Goal: Navigation & Orientation: Find specific page/section

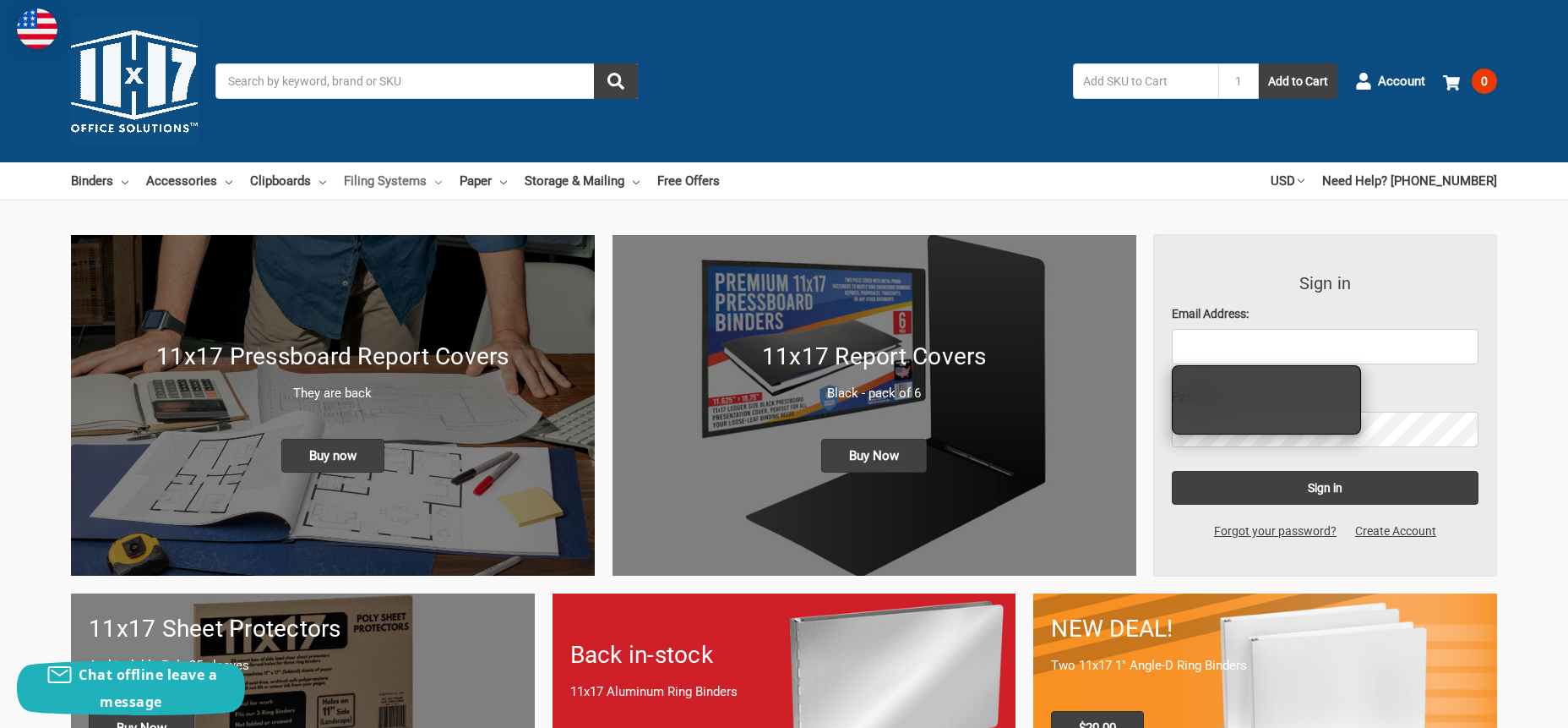
click at [403, 183] on link "Filing Systems" at bounding box center [392, 180] width 98 height 37
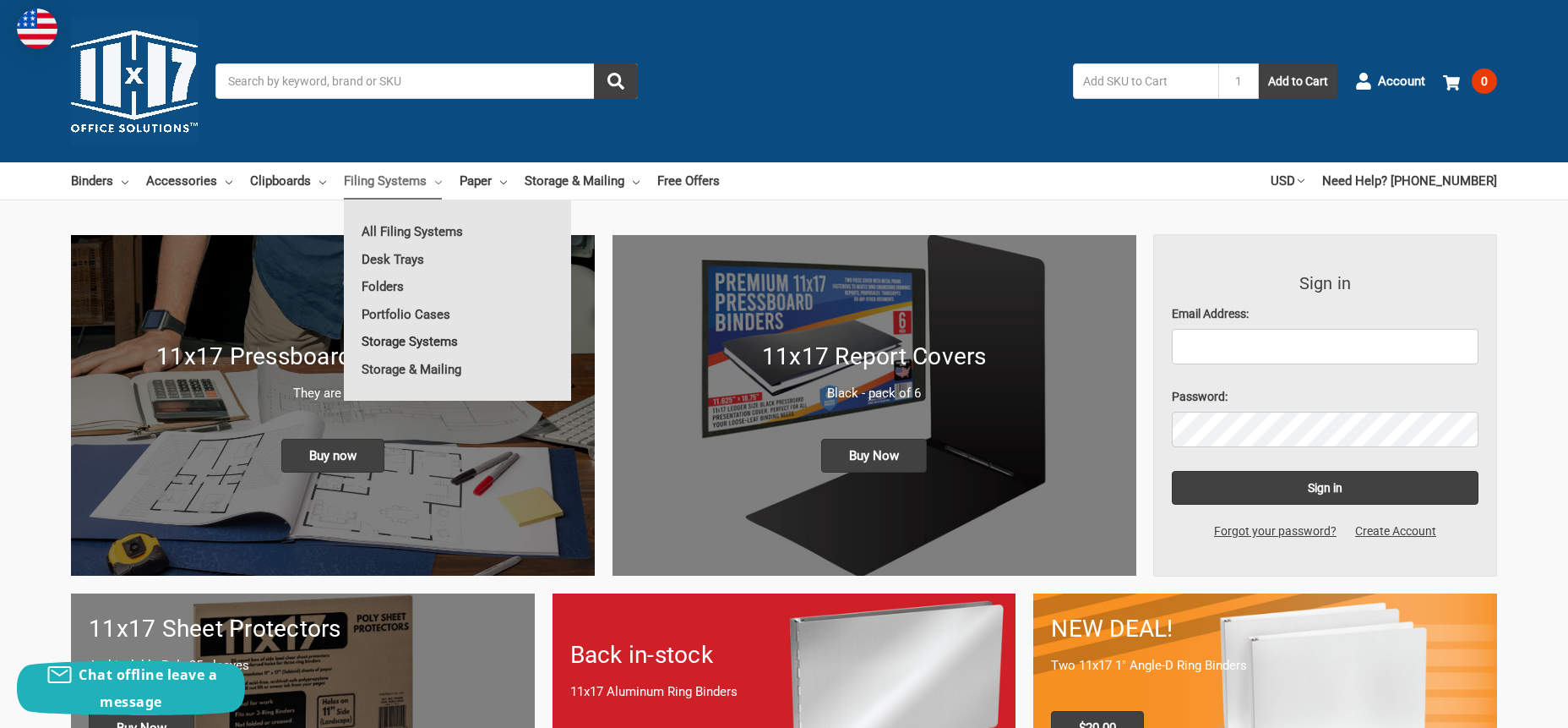
click at [402, 345] on link "Storage Systems" at bounding box center [457, 341] width 227 height 27
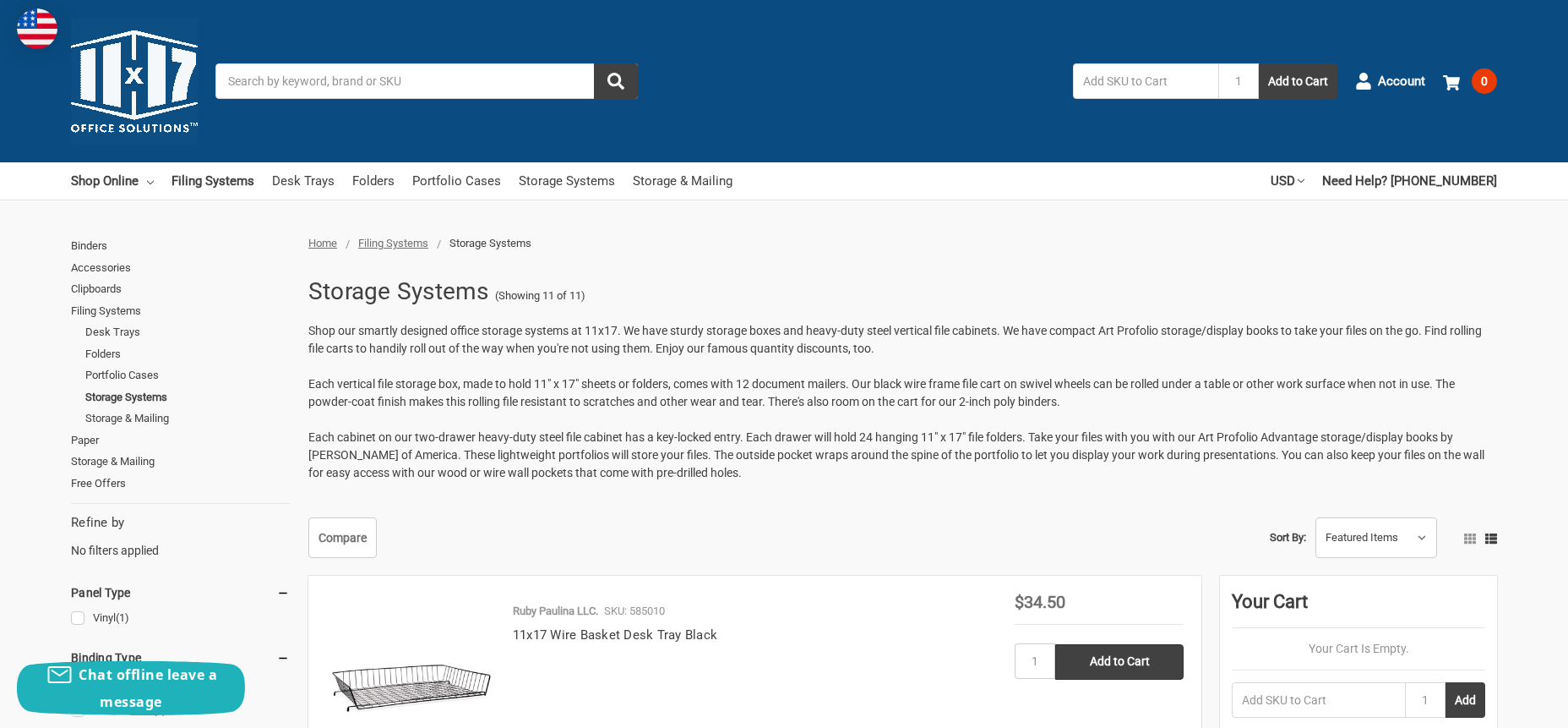
click at [394, 246] on span "Filing Systems" at bounding box center [393, 243] width 70 height 13
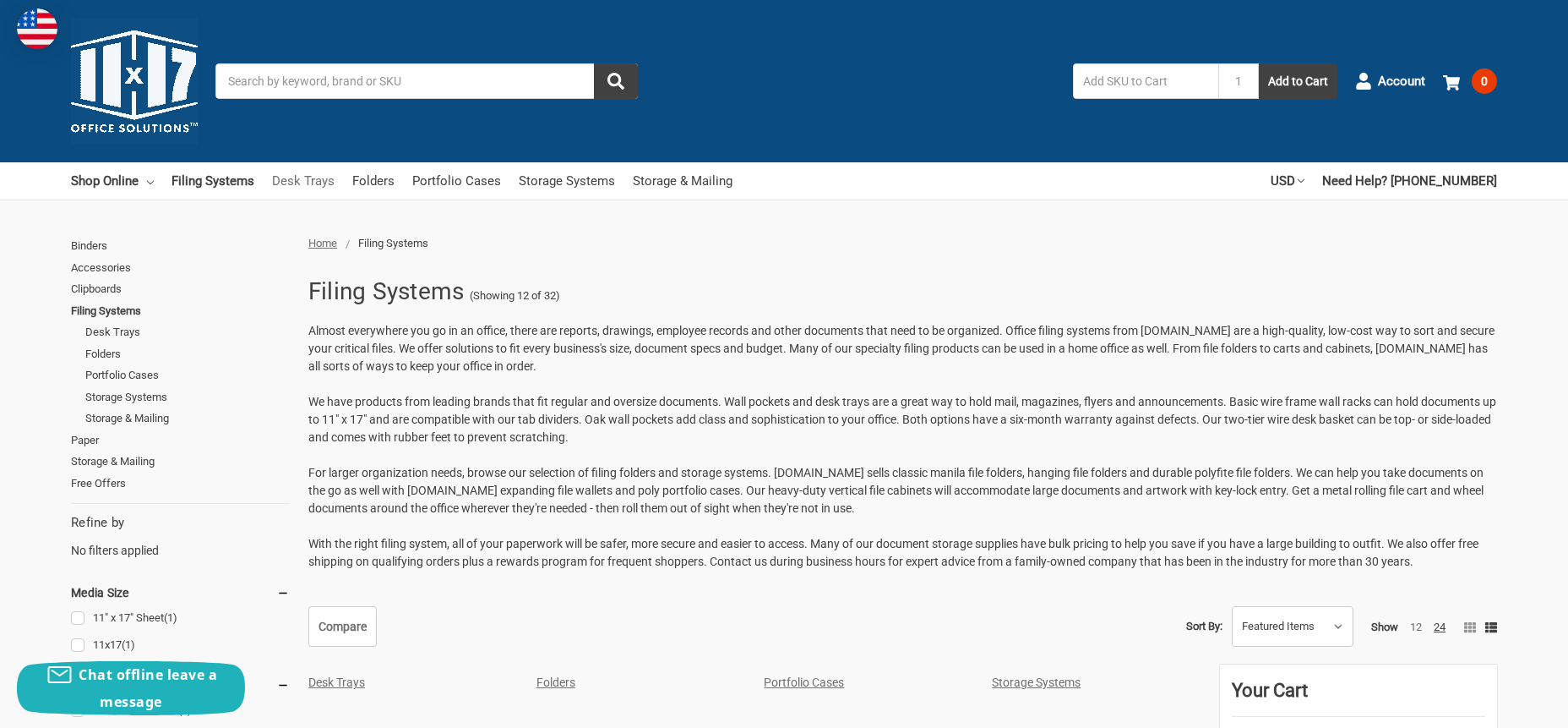
click at [314, 177] on link "Desk Trays" at bounding box center [303, 180] width 62 height 37
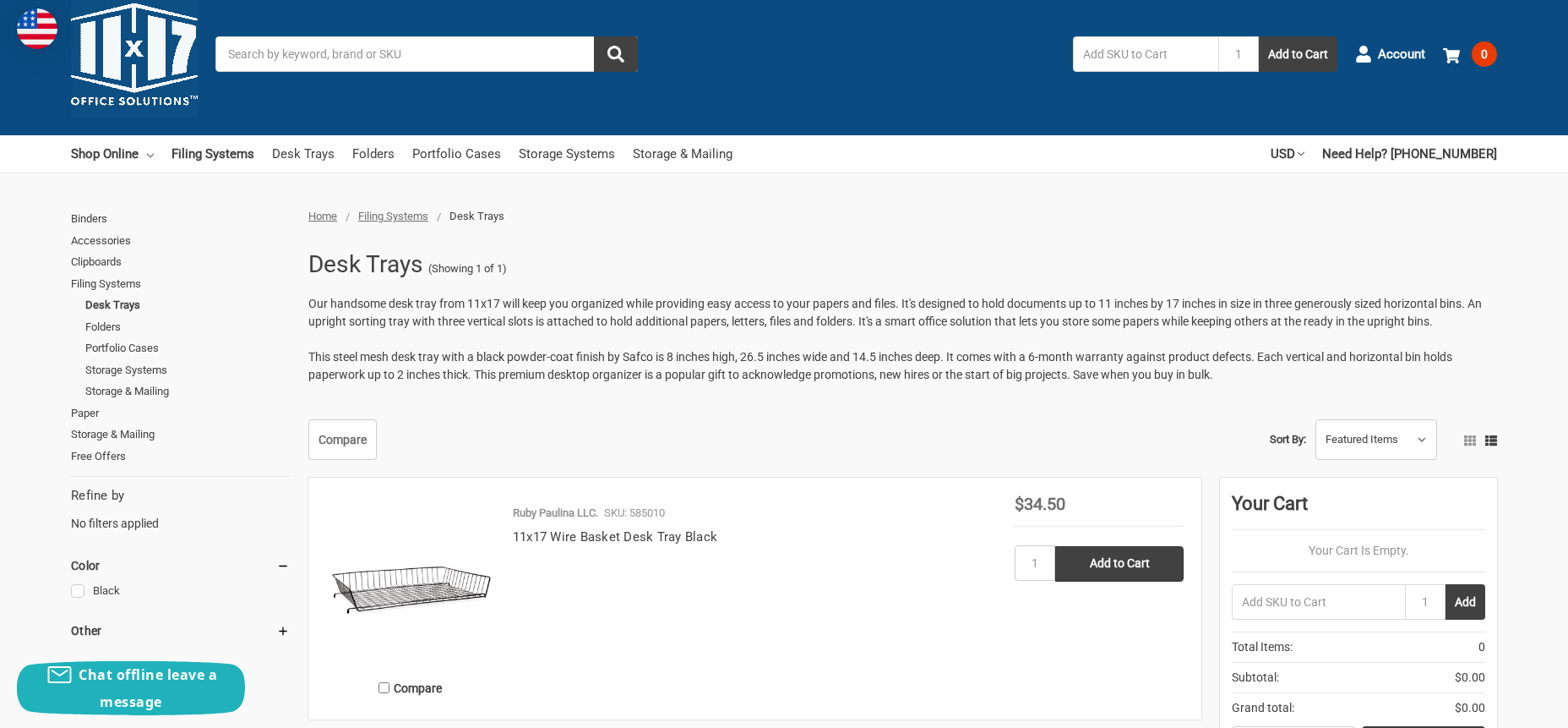
scroll to position [25, 0]
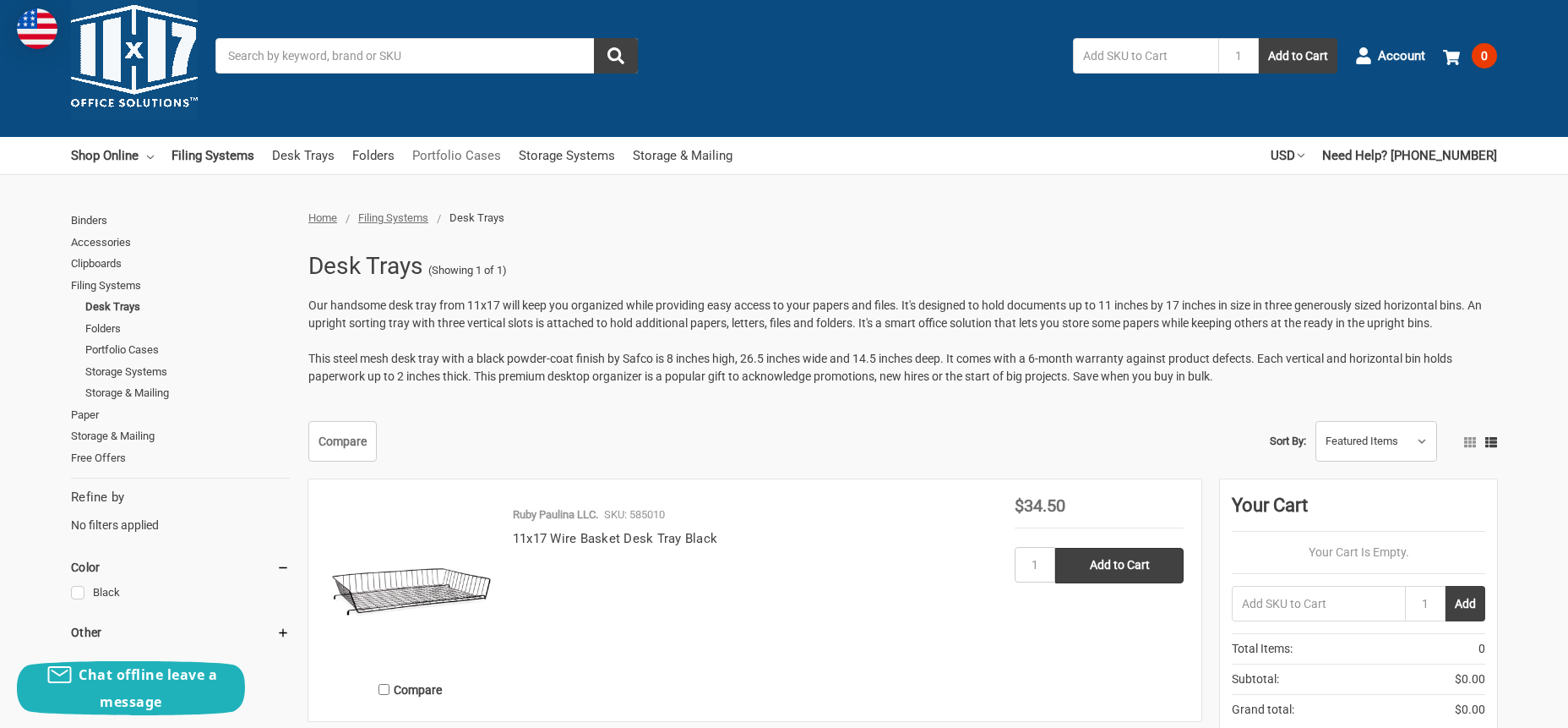
click at [431, 153] on link "Portfolio Cases" at bounding box center [457, 155] width 88 height 37
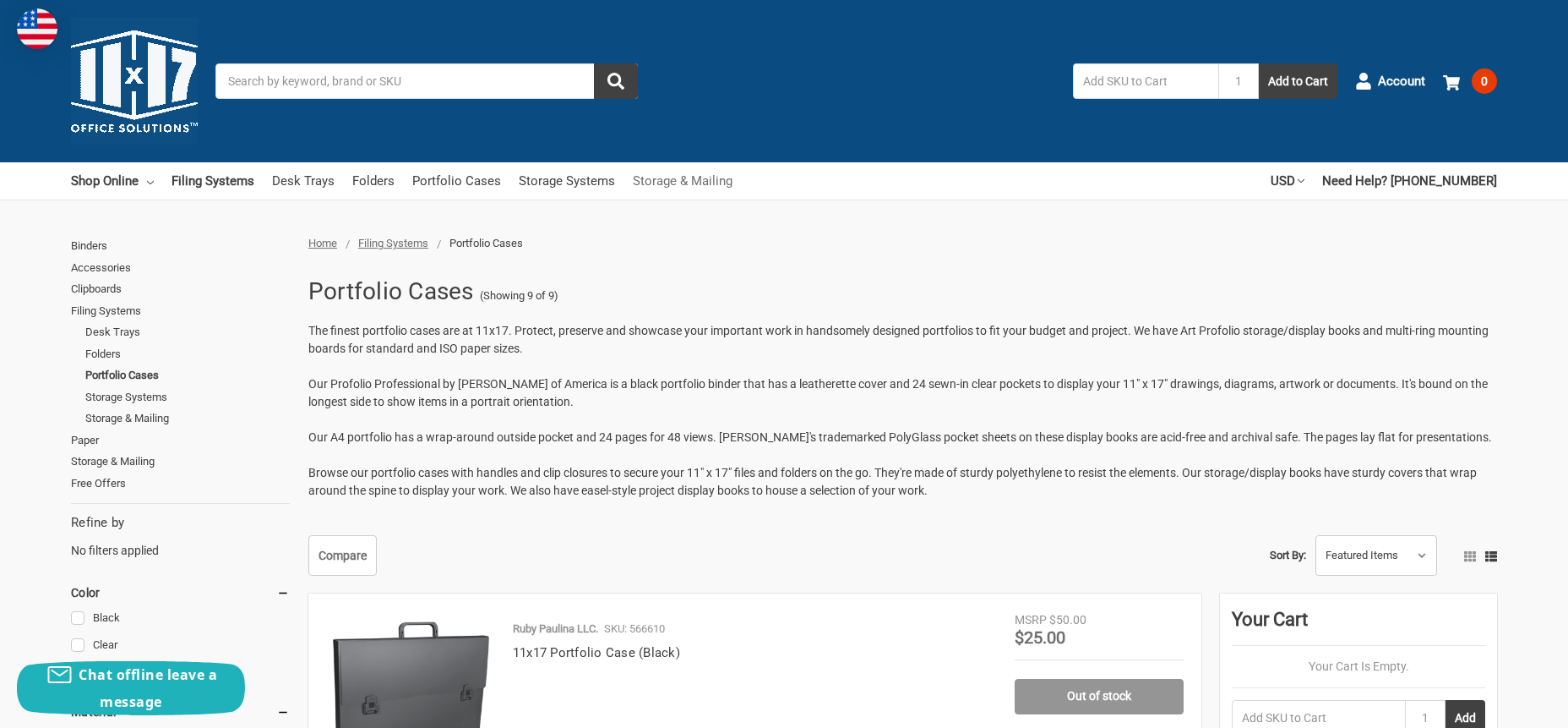
click at [679, 177] on link "Storage & Mailing" at bounding box center [683, 180] width 100 height 37
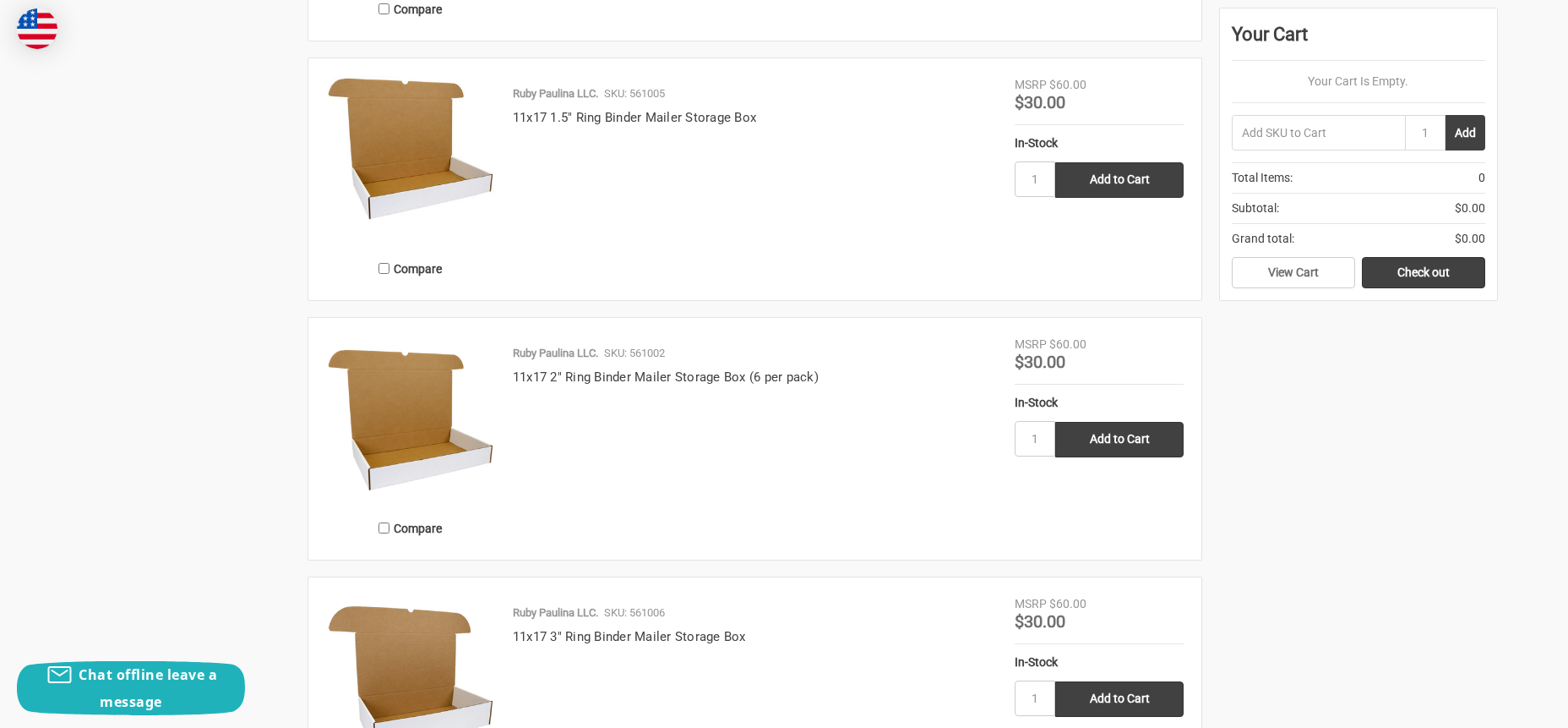
scroll to position [2415, 0]
